Goal: Information Seeking & Learning: Find specific fact

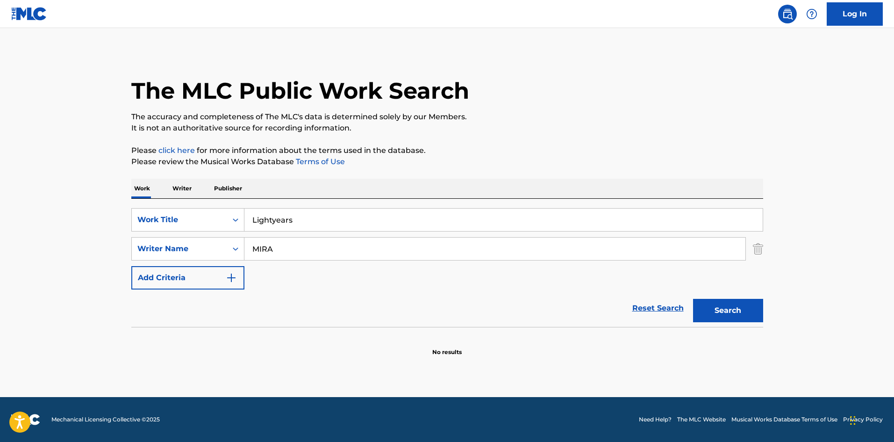
click at [337, 219] on input "Lightyears" at bounding box center [503, 219] width 518 height 22
paste input "ove You Most"
type input "Love You Most"
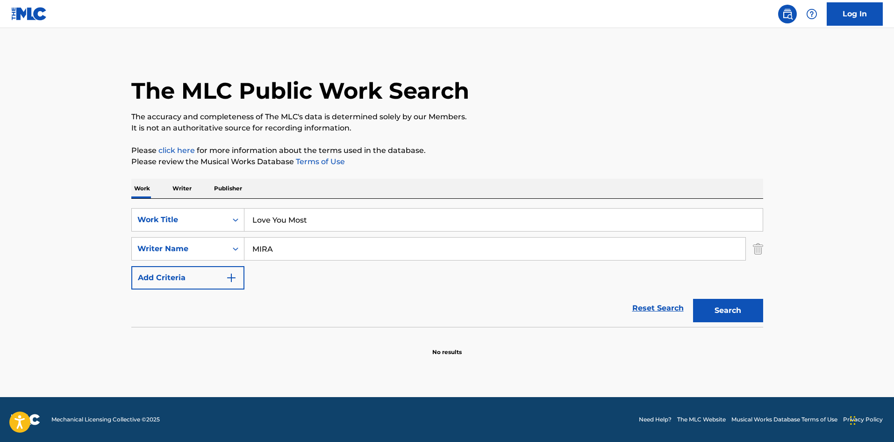
click at [329, 240] on input "MIRA" at bounding box center [494, 248] width 501 height 22
click at [713, 304] on button "Search" at bounding box center [728, 310] width 70 height 23
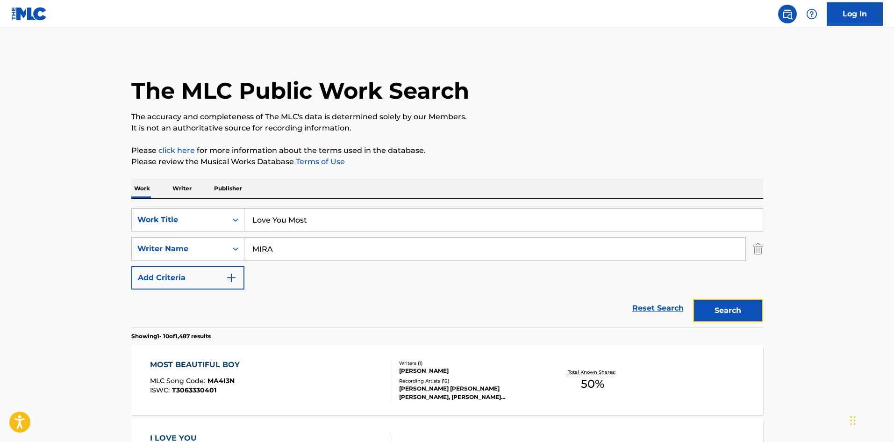
click at [736, 301] on button "Search" at bounding box center [728, 310] width 70 height 23
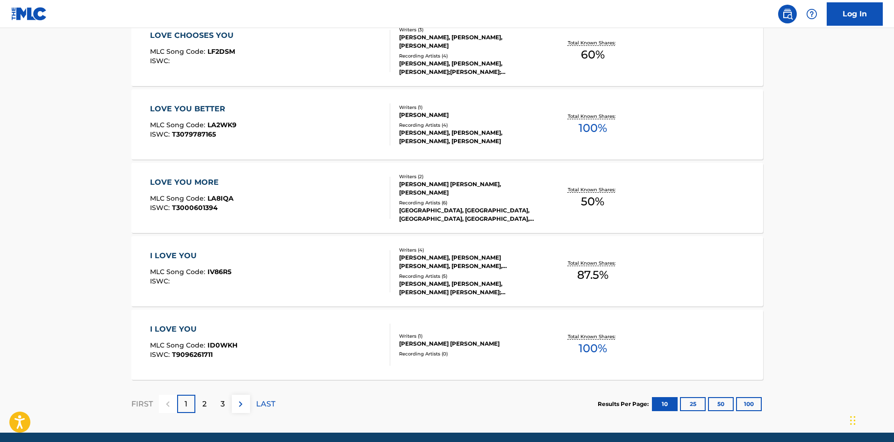
scroll to position [701, 0]
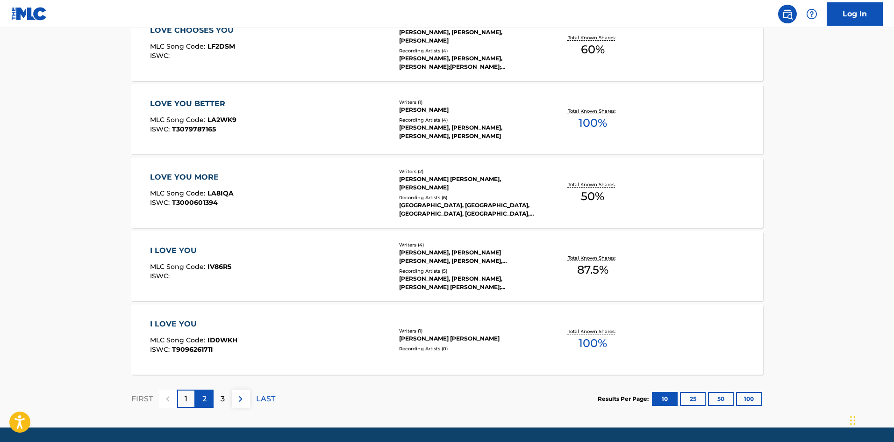
click at [205, 398] on p "2" at bounding box center [204, 398] width 4 height 11
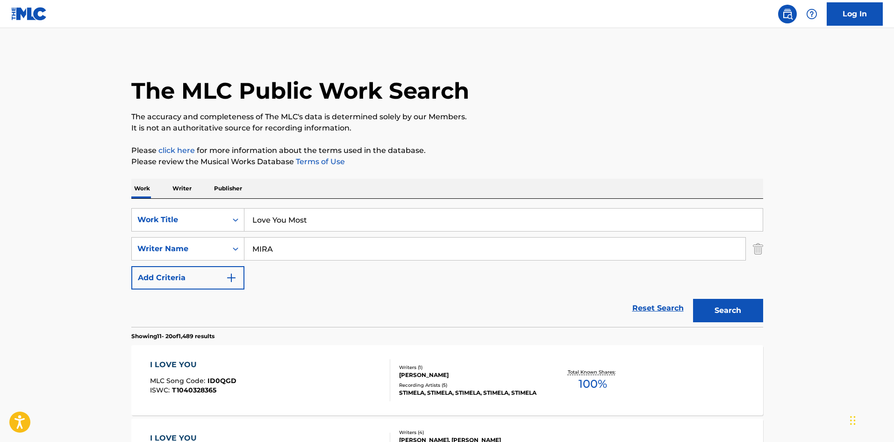
click at [254, 249] on input "MIRA" at bounding box center [494, 248] width 501 height 22
click at [254, 248] on input "MIRA" at bounding box center [494, 248] width 501 height 22
click at [693, 299] on button "Search" at bounding box center [728, 310] width 70 height 23
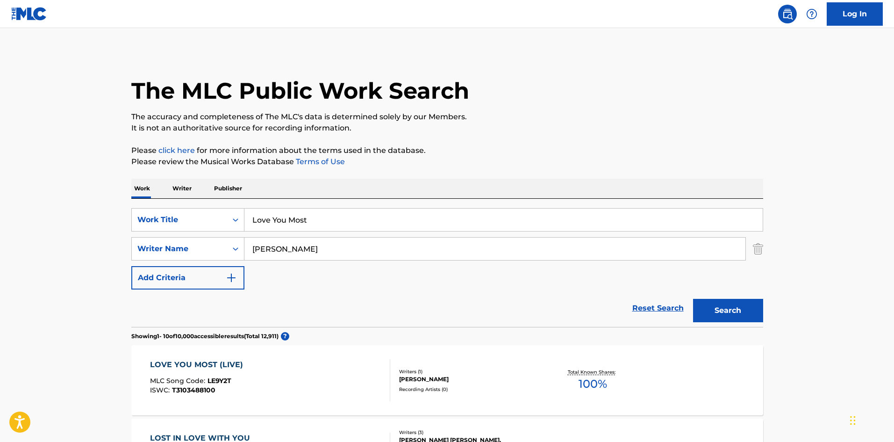
click at [306, 244] on input "[PERSON_NAME]" at bounding box center [494, 248] width 501 height 22
paste input "[PERSON_NAME]"
type input "[PERSON_NAME]"
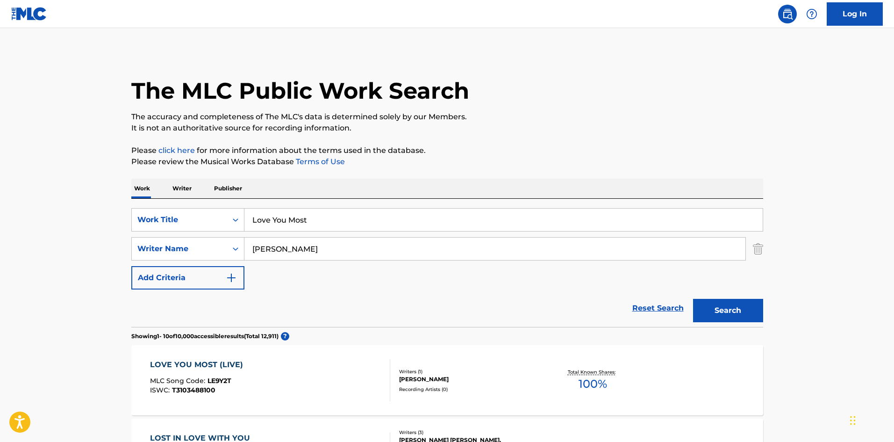
click at [693, 299] on button "Search" at bounding box center [728, 310] width 70 height 23
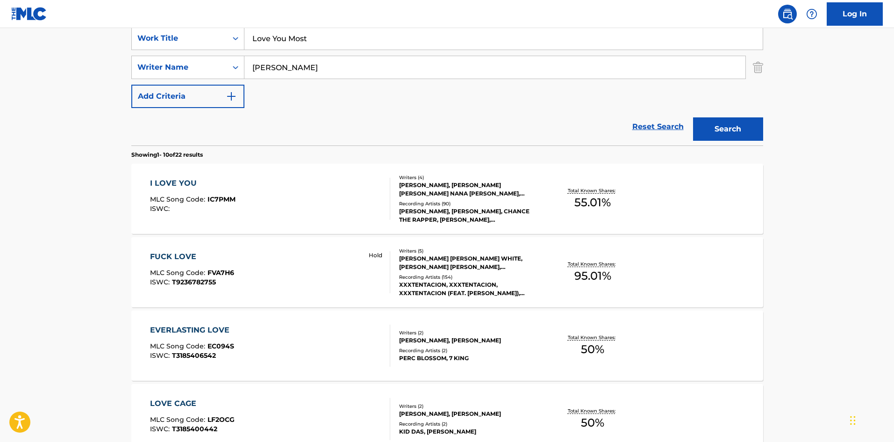
scroll to position [187, 0]
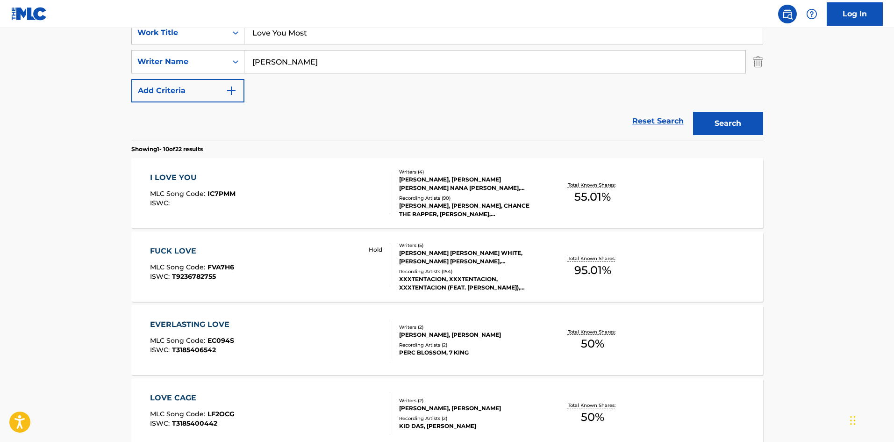
click at [317, 198] on div "I LOVE YOU MLC Song Code : IC7PMM ISWC :" at bounding box center [270, 193] width 240 height 42
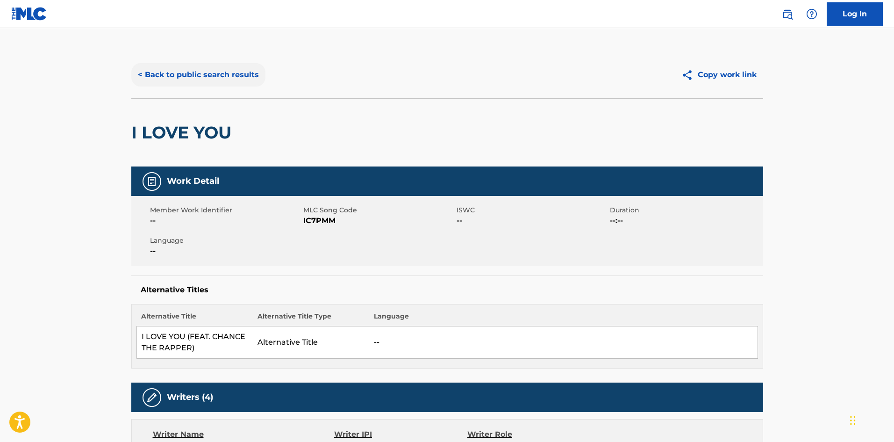
click at [171, 74] on button "< Back to public search results" at bounding box center [198, 74] width 134 height 23
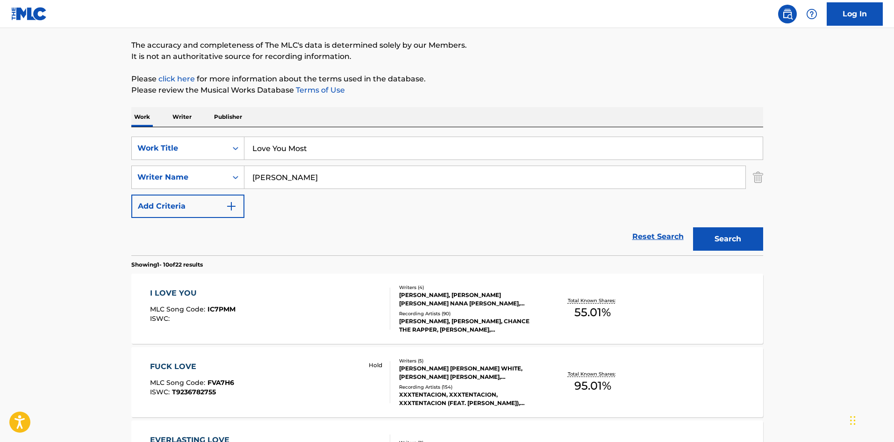
scroll to position [47, 0]
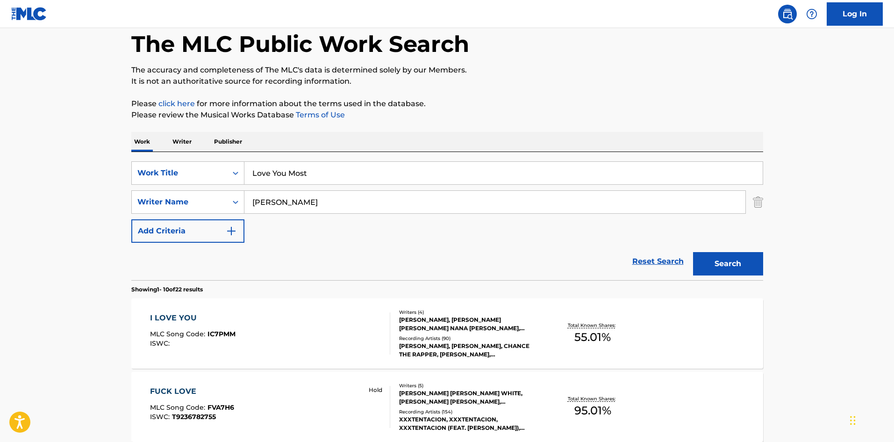
click at [469, 349] on div "[PERSON_NAME], [PERSON_NAME], CHANCE THE RAPPER, [PERSON_NAME], [PERSON_NAME], …" at bounding box center [469, 350] width 141 height 17
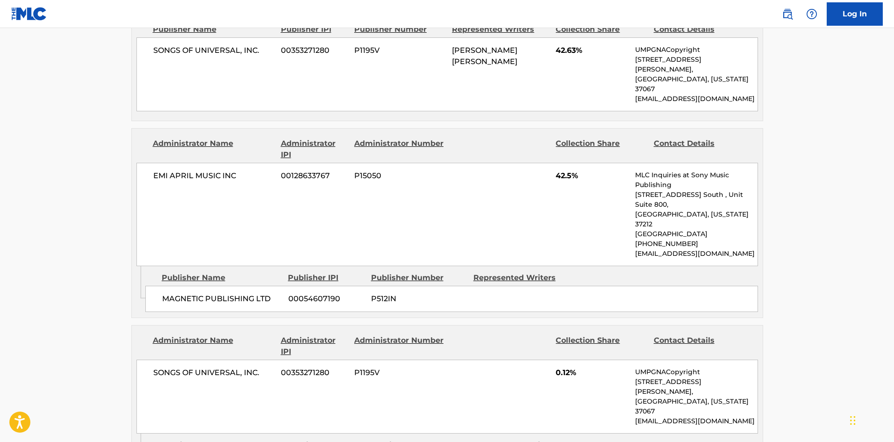
scroll to position [374, 0]
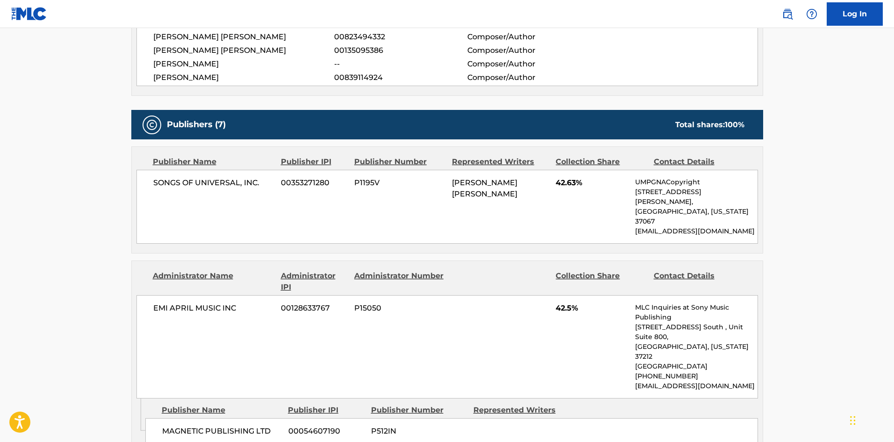
click at [465, 181] on span "GORDON MATTHEW SUMNER, NICHOLAS MIRA" at bounding box center [484, 188] width 65 height 20
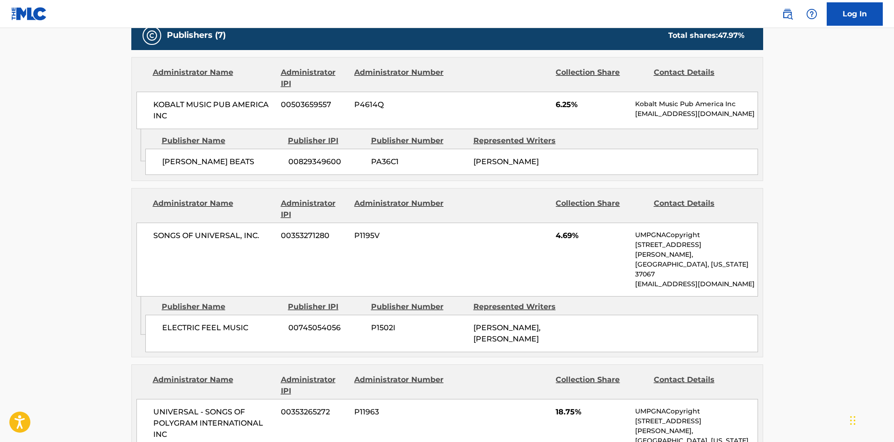
scroll to position [514, 0]
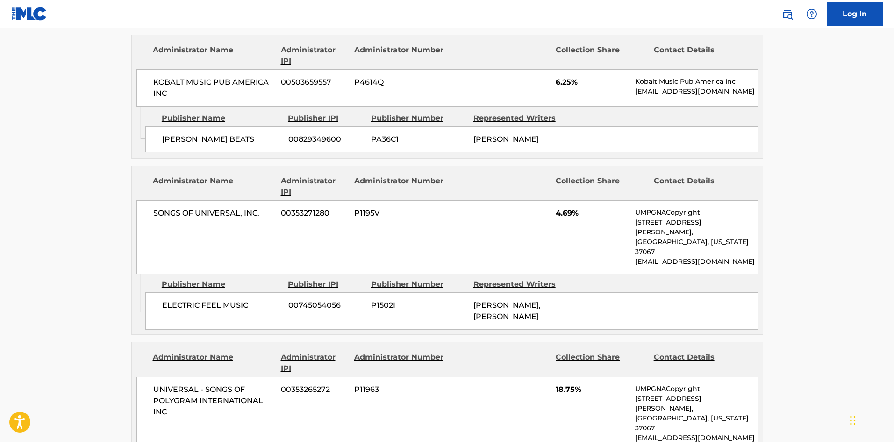
click at [541, 300] on div "[PERSON_NAME], [PERSON_NAME]" at bounding box center [520, 311] width 95 height 22
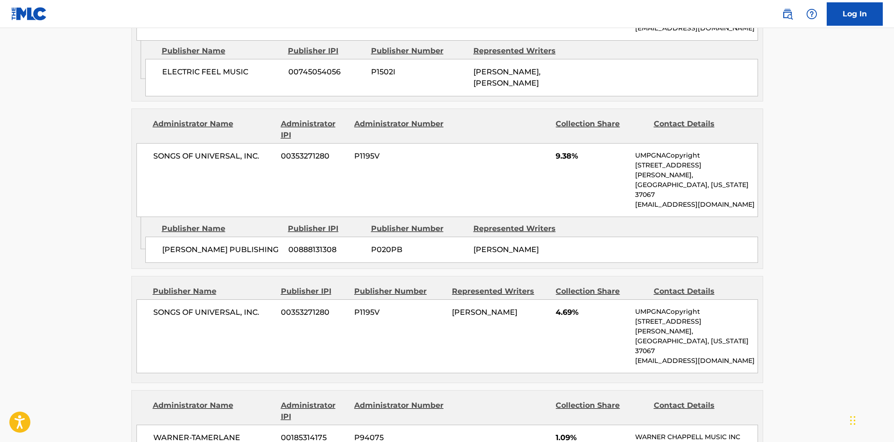
scroll to position [935, 0]
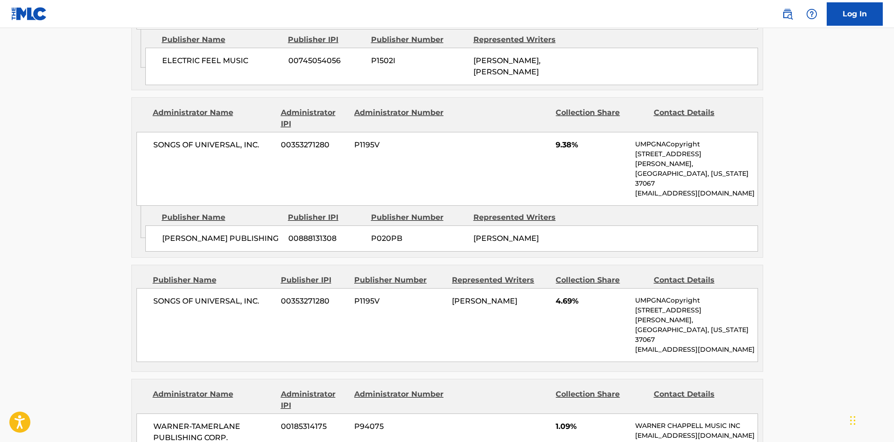
click at [518, 288] on div "SONGS OF UNIVERSAL, INC. 00353271280 P1195V [PERSON_NAME] 4.69% UMPGNACopyright…" at bounding box center [447, 325] width 622 height 74
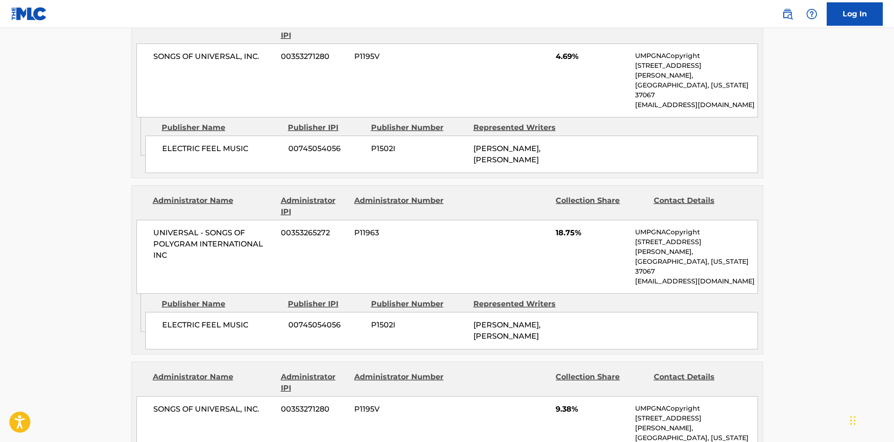
scroll to position [654, 0]
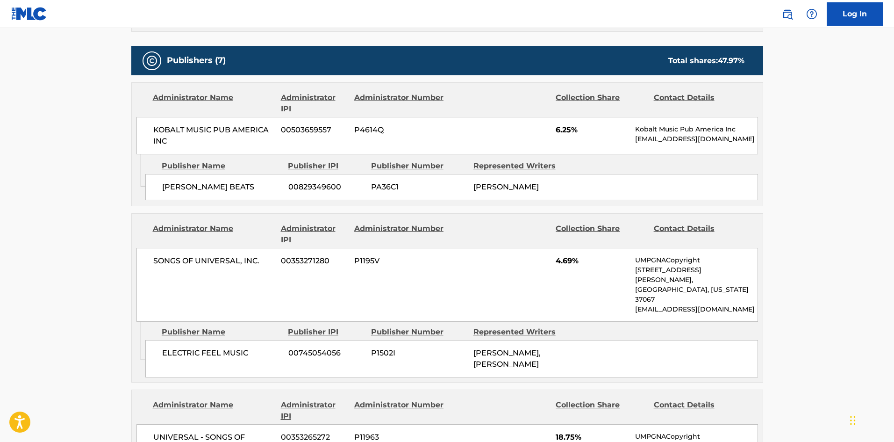
scroll to position [467, 0]
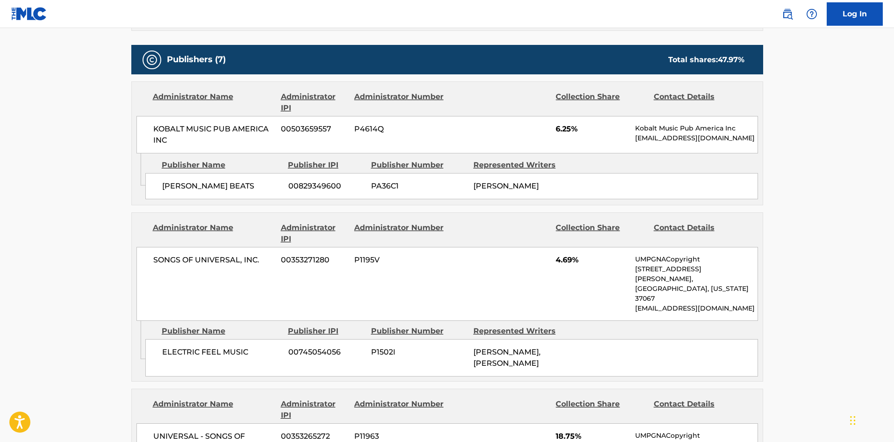
drag, startPoint x: 812, startPoint y: 191, endPoint x: 808, endPoint y: 186, distance: 6.4
drag, startPoint x: 75, startPoint y: 239, endPoint x: 97, endPoint y: 220, distance: 28.8
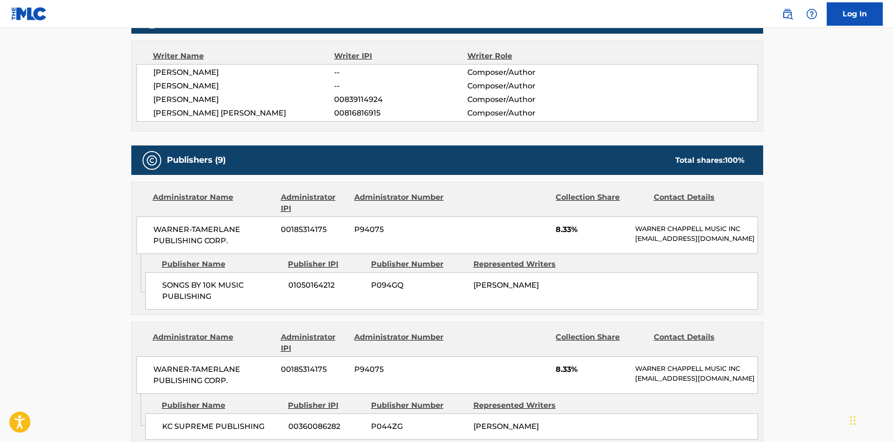
scroll to position [327, 0]
